Goal: Task Accomplishment & Management: Manage account settings

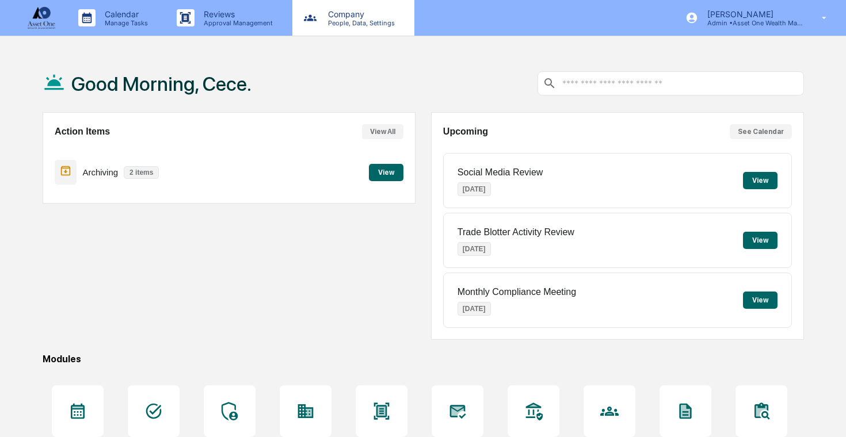
click at [332, 19] on p "People, Data, Settings" at bounding box center [360, 23] width 82 height 8
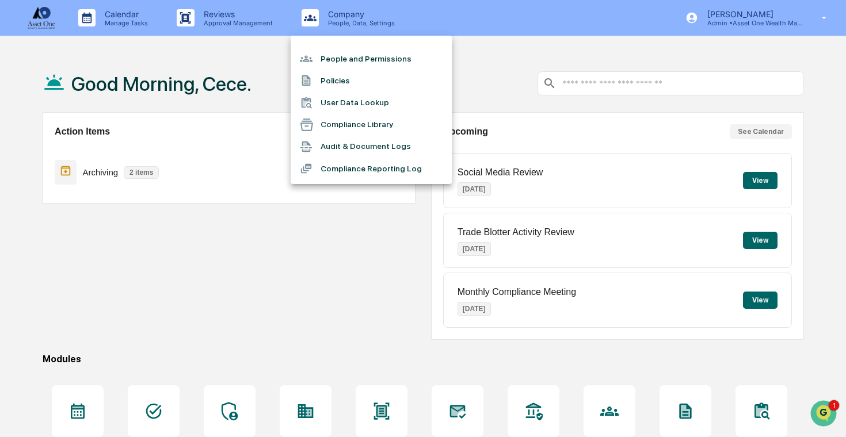
click at [353, 45] on ul "People and Permissions Policies User Data Lookup Compliance Library Audit & Doc…" at bounding box center [371, 110] width 161 height 149
click at [349, 54] on li "People and Permissions" at bounding box center [371, 59] width 161 height 22
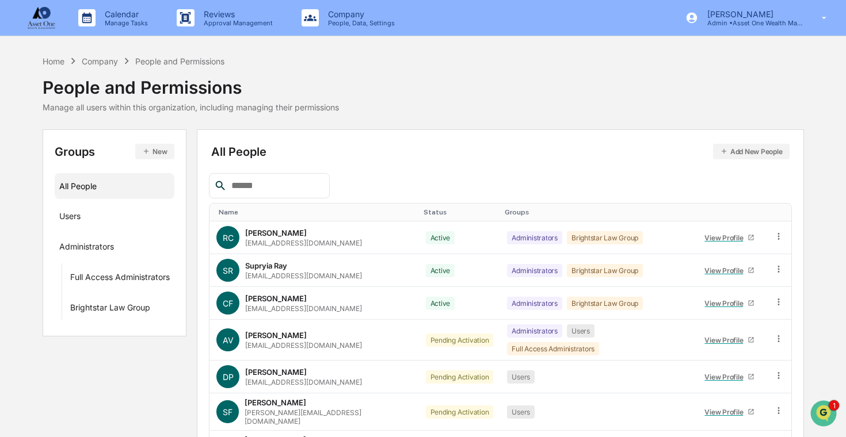
click at [40, 19] on img at bounding box center [42, 18] width 28 height 22
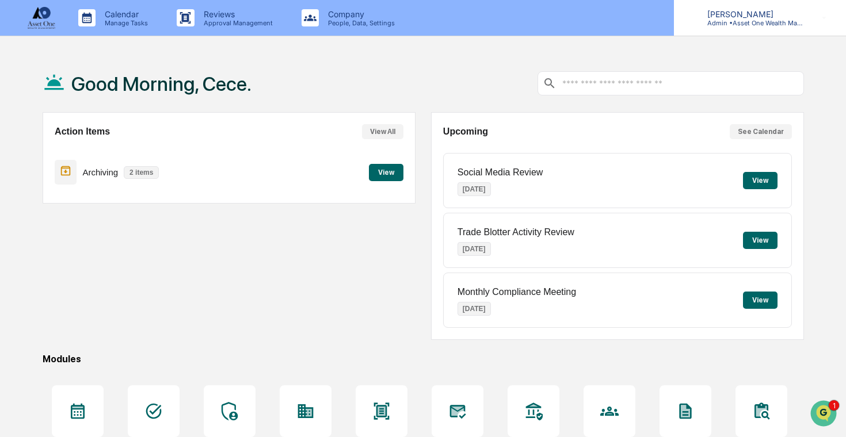
click at [805, 24] on p "Admin • Asset One Wealth Management" at bounding box center [751, 23] width 107 height 8
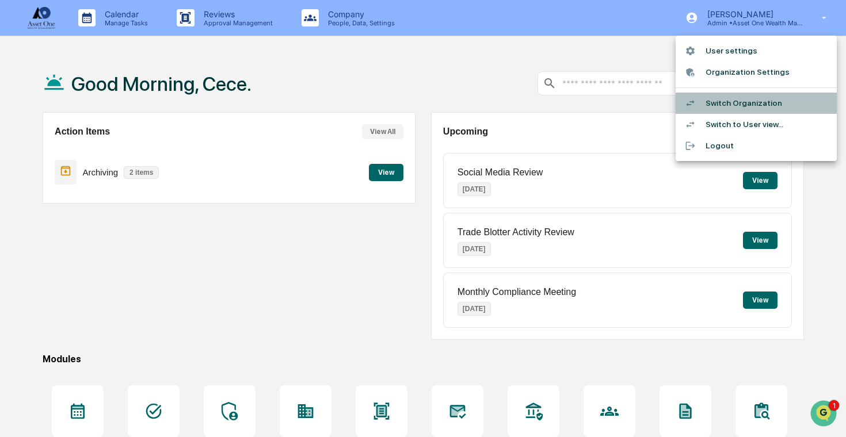
click at [753, 98] on li "Switch Organization" at bounding box center [756, 103] width 161 height 21
